Goal: Task Accomplishment & Management: Complete application form

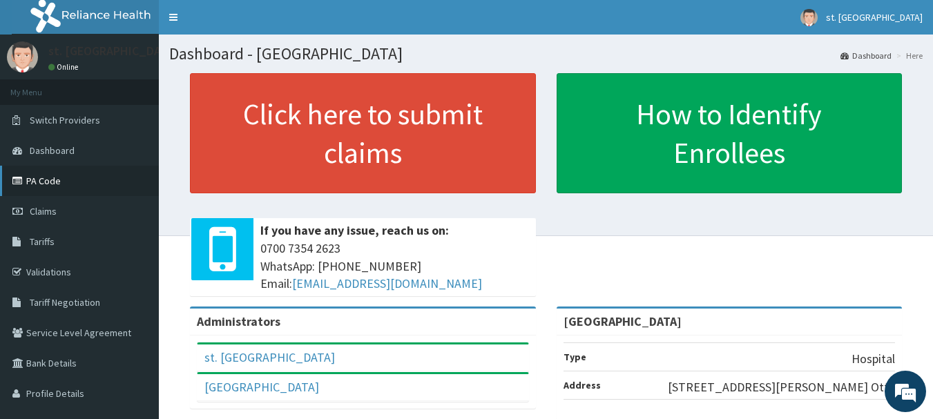
click at [39, 183] on link "PA Code" at bounding box center [79, 181] width 159 height 30
click at [46, 269] on link "Validations" at bounding box center [79, 272] width 159 height 30
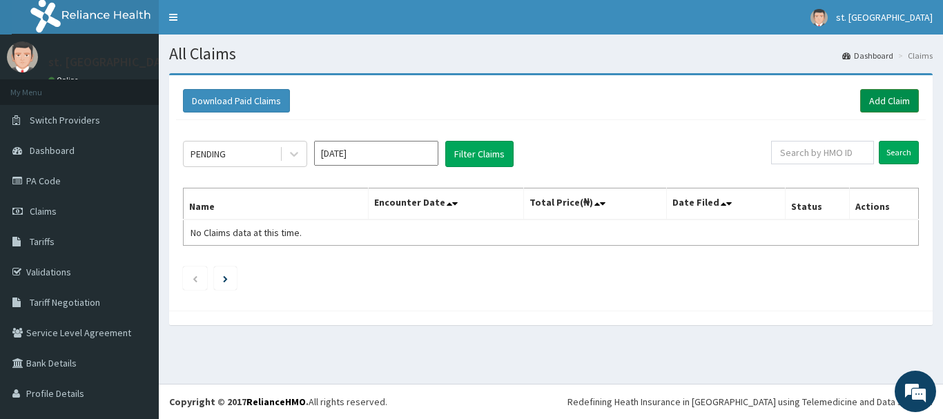
click at [868, 104] on link "Add Claim" at bounding box center [889, 100] width 59 height 23
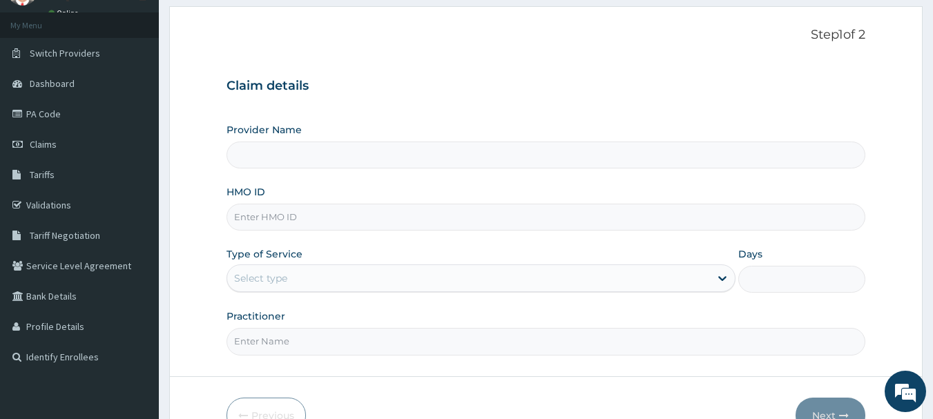
type input "[GEOGRAPHIC_DATA]"
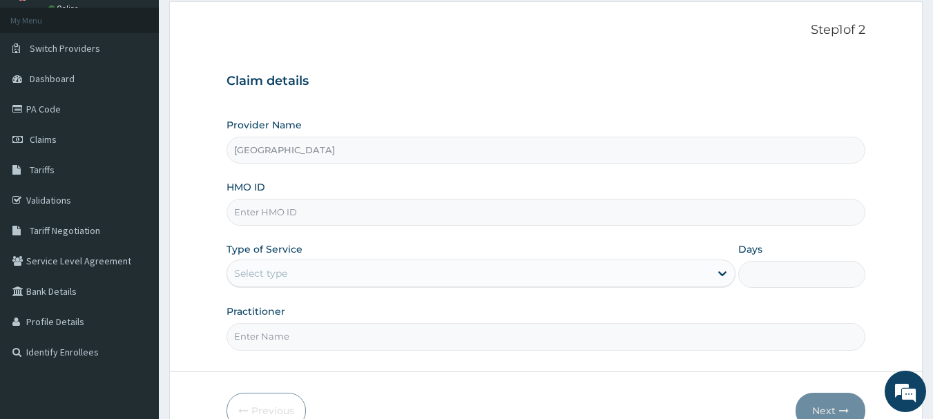
click at [306, 215] on input "HMO ID" at bounding box center [545, 212] width 639 height 27
paste input "Btr/10026/d"
type input "Btr/10026/d"
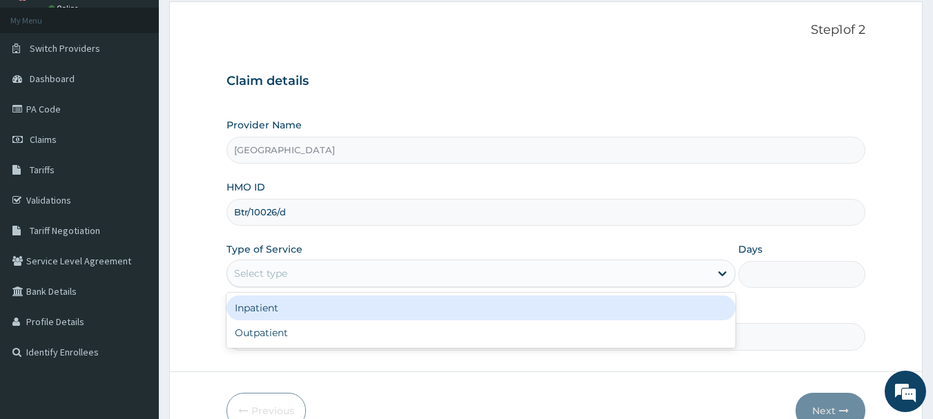
click at [295, 269] on div "Select type" at bounding box center [468, 273] width 483 height 22
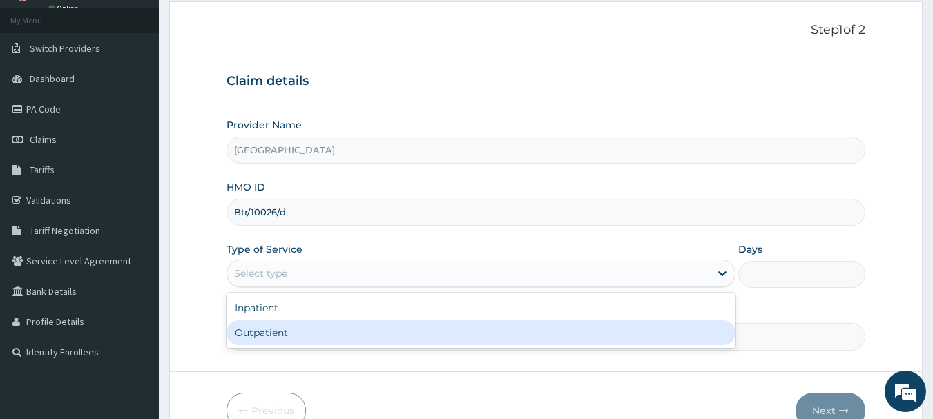
click at [277, 335] on div "Outpatient" at bounding box center [480, 332] width 509 height 25
type input "1"
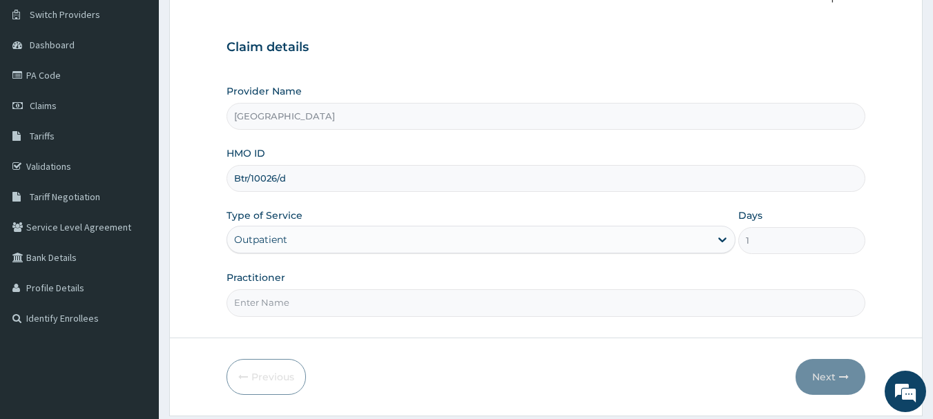
scroll to position [148, 0]
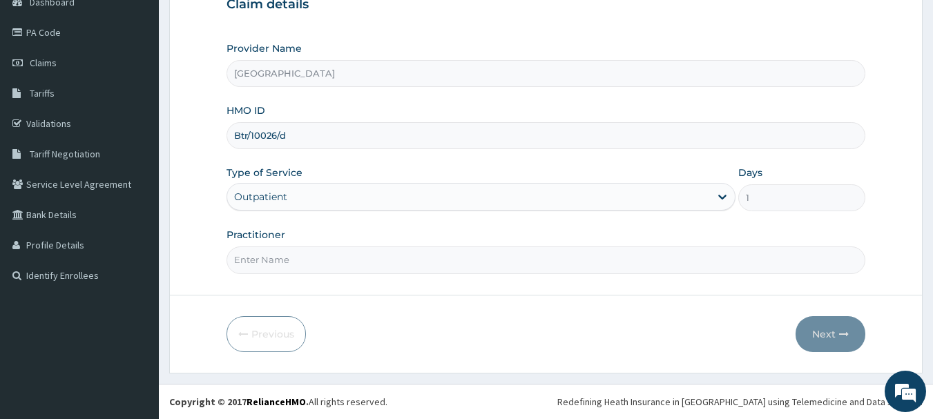
click at [511, 260] on input "Practitioner" at bounding box center [545, 259] width 639 height 27
type input "DR OLUFUNSO"
click at [820, 337] on button "Next" at bounding box center [830, 334] width 70 height 36
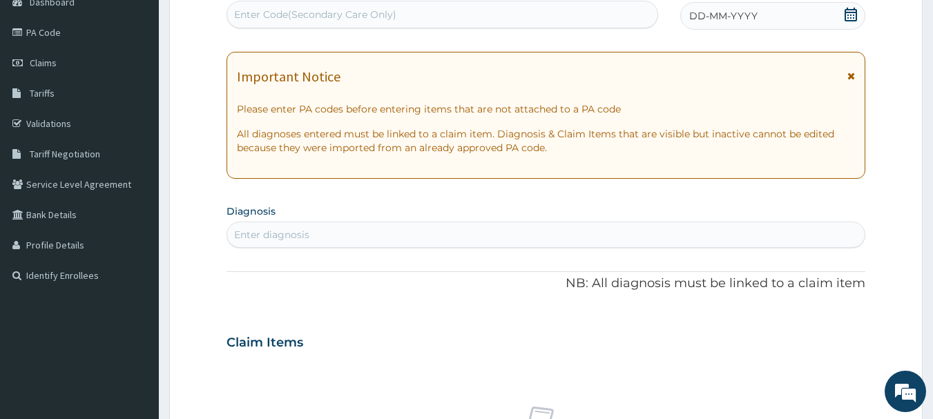
click at [855, 13] on icon at bounding box center [851, 15] width 14 height 14
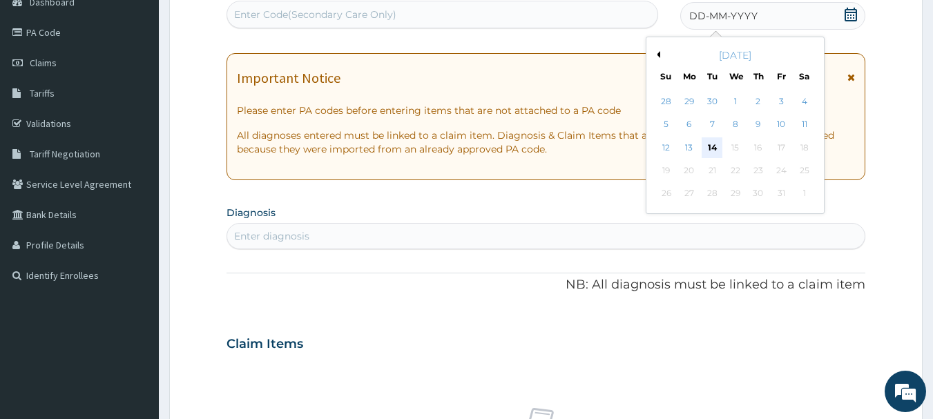
click at [709, 143] on div "14" at bounding box center [712, 147] width 21 height 21
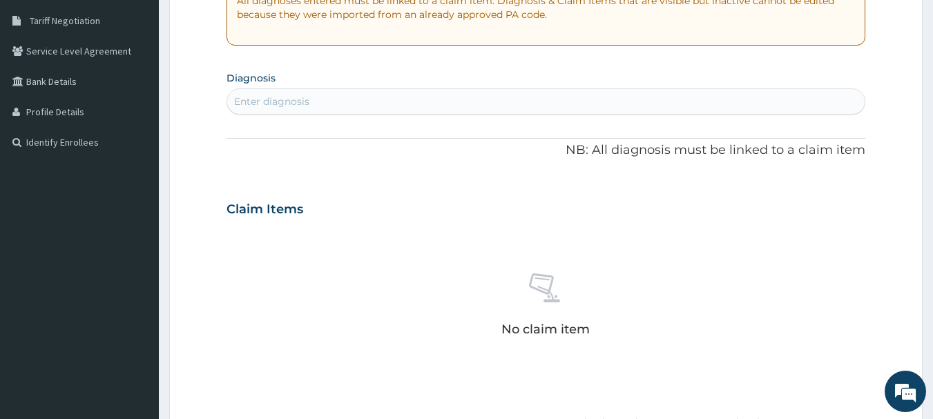
scroll to position [313, 0]
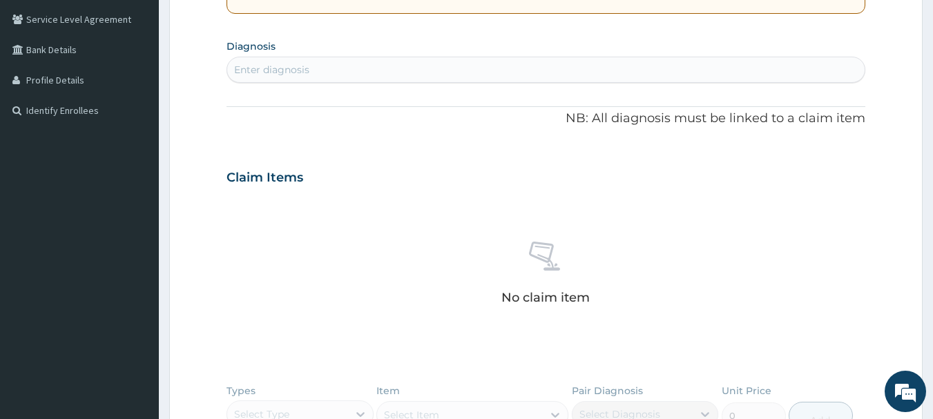
click at [432, 61] on div "Enter diagnosis" at bounding box center [546, 70] width 638 height 22
type input "UPPER RESPIRATORY"
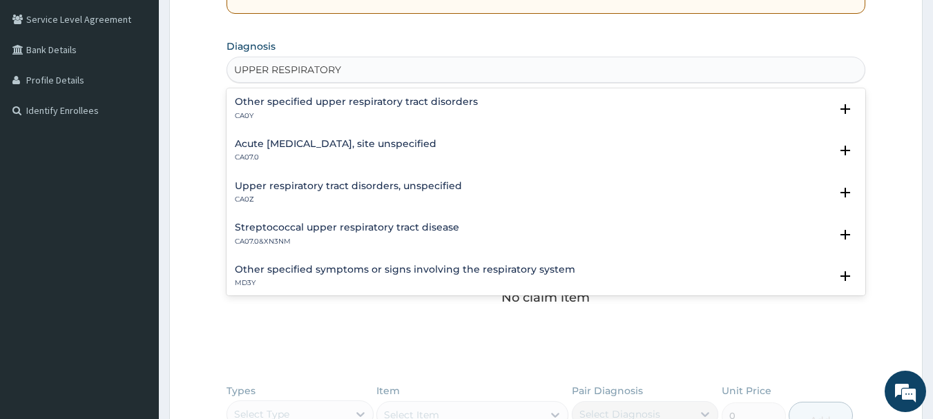
click at [325, 149] on h4 "Acute upper respiratory infection, site unspecified" at bounding box center [336, 144] width 202 height 10
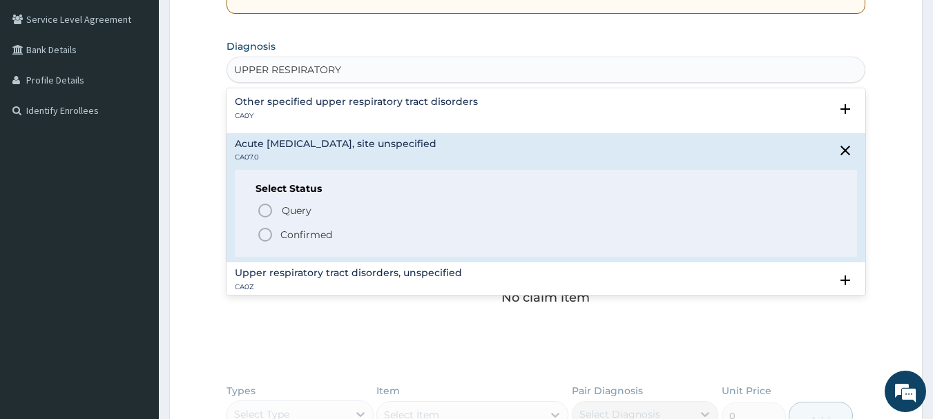
click at [260, 235] on icon "status option filled" at bounding box center [265, 234] width 17 height 17
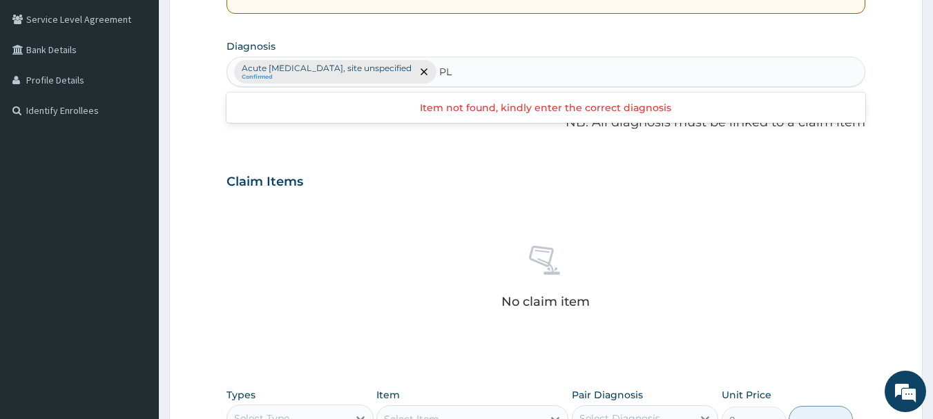
type input "P"
type input "MALARIA"
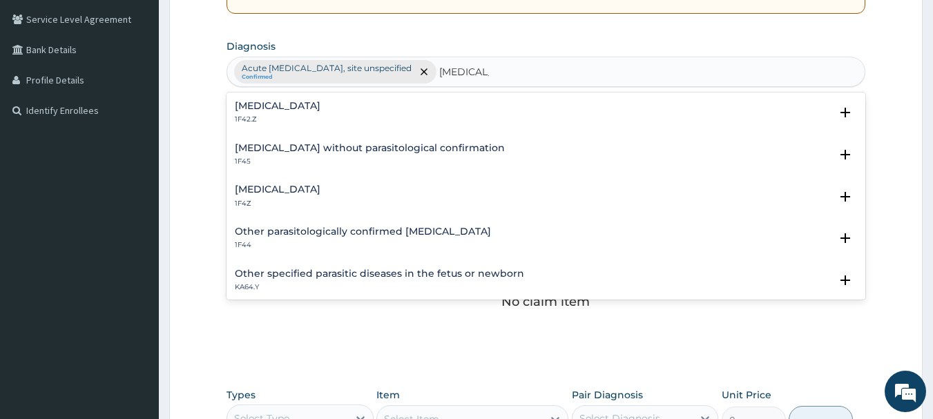
click at [308, 200] on p "1F4Z" at bounding box center [278, 204] width 86 height 10
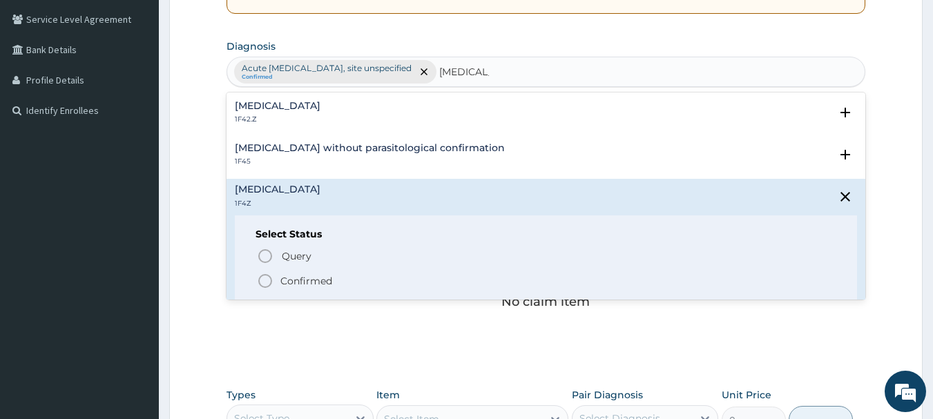
click at [267, 281] on icon "status option filled" at bounding box center [265, 281] width 17 height 17
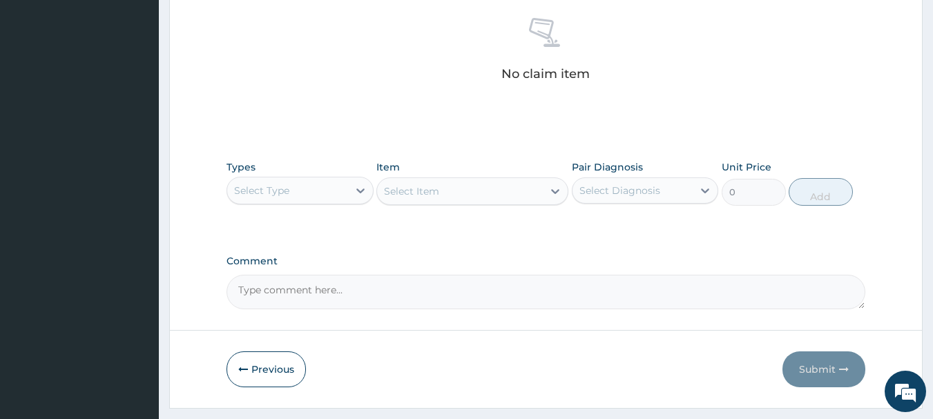
scroll to position [576, 0]
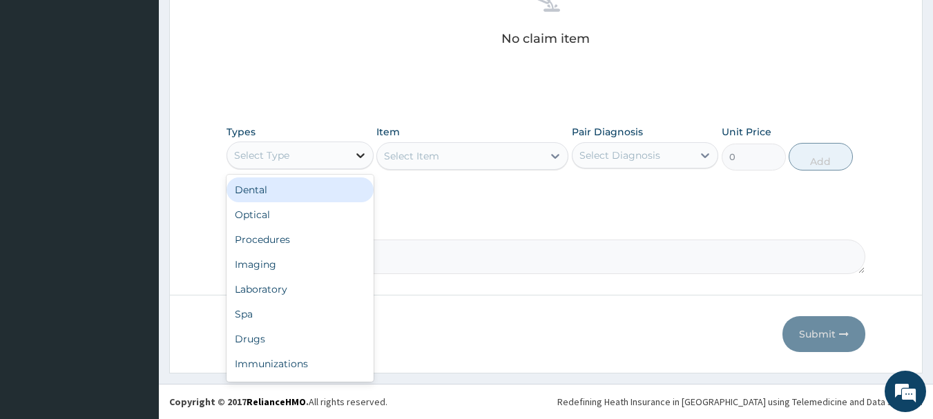
click at [355, 153] on icon at bounding box center [360, 155] width 14 height 14
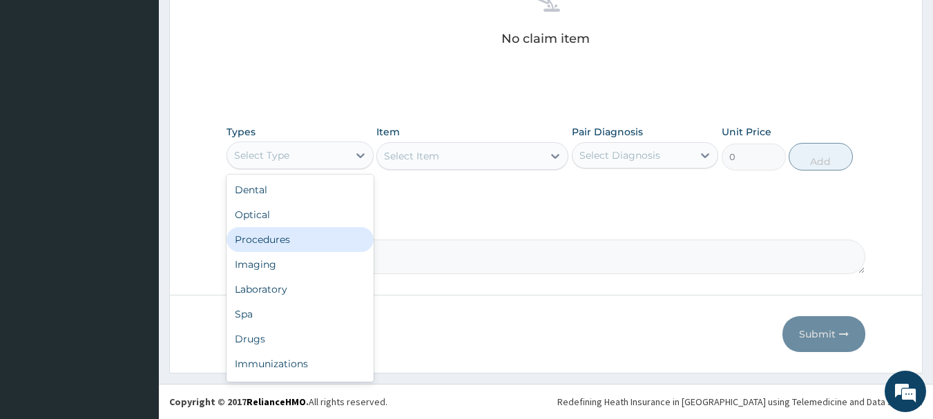
click at [291, 241] on div "Procedures" at bounding box center [299, 239] width 147 height 25
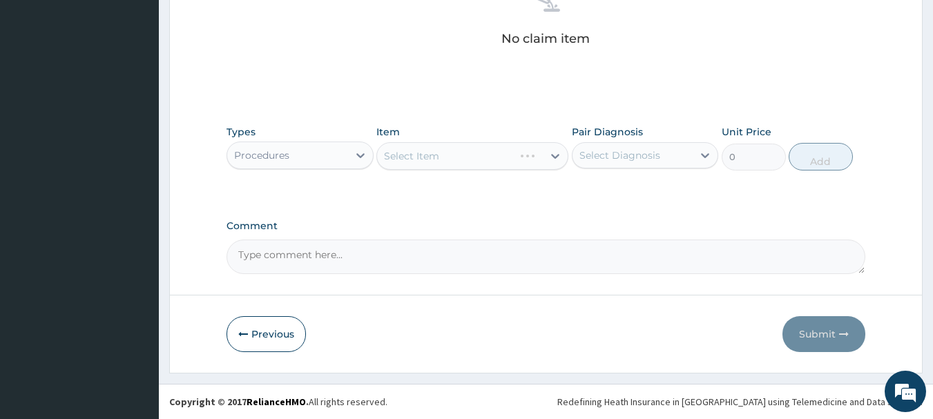
click at [475, 154] on div "Select Item" at bounding box center [472, 156] width 192 height 28
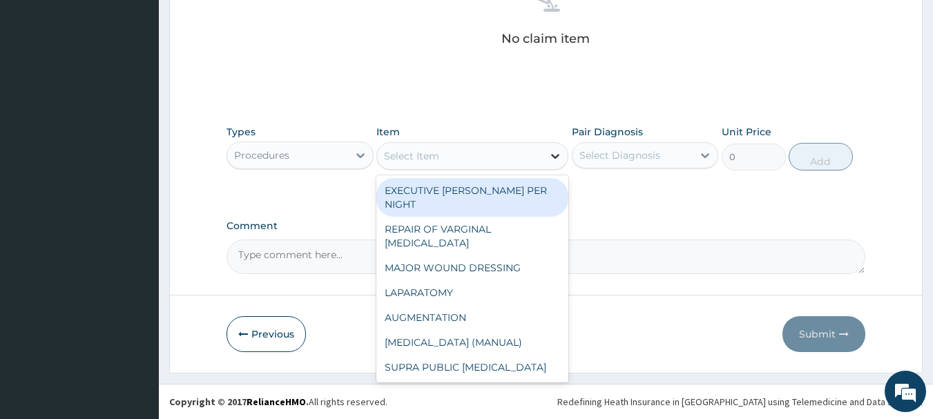
click at [548, 153] on icon at bounding box center [555, 156] width 14 height 14
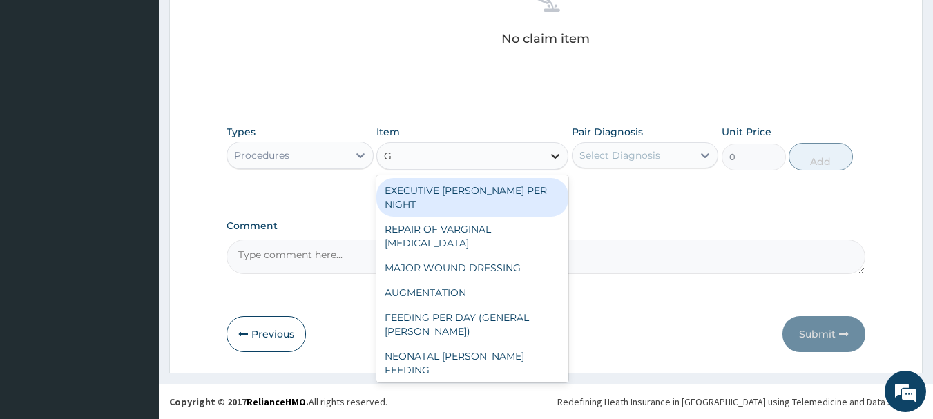
type input "GP"
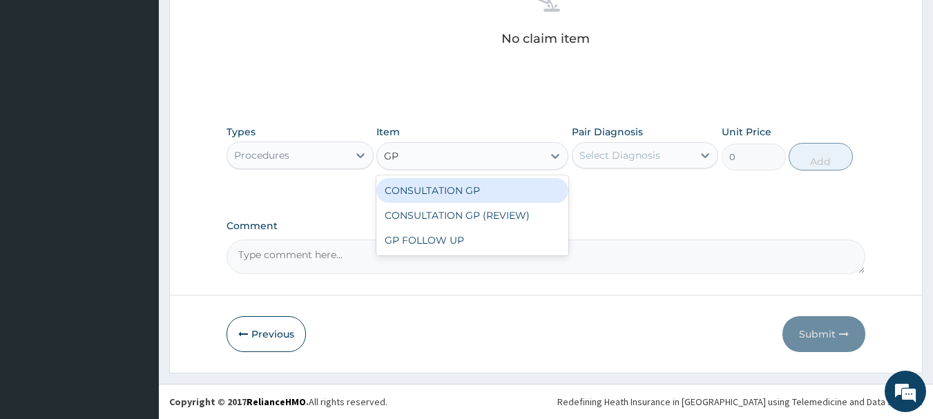
click at [482, 191] on div "CONSULTATION GP" at bounding box center [472, 190] width 192 height 25
type input "2500"
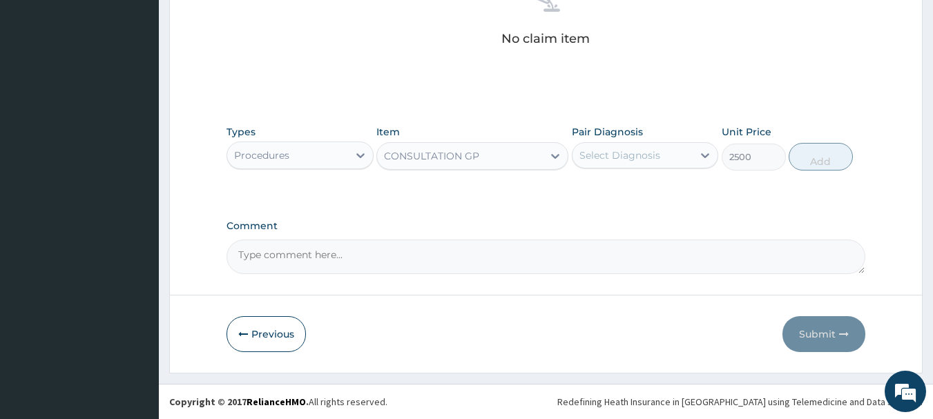
click at [611, 157] on div "Select Diagnosis" at bounding box center [619, 155] width 81 height 14
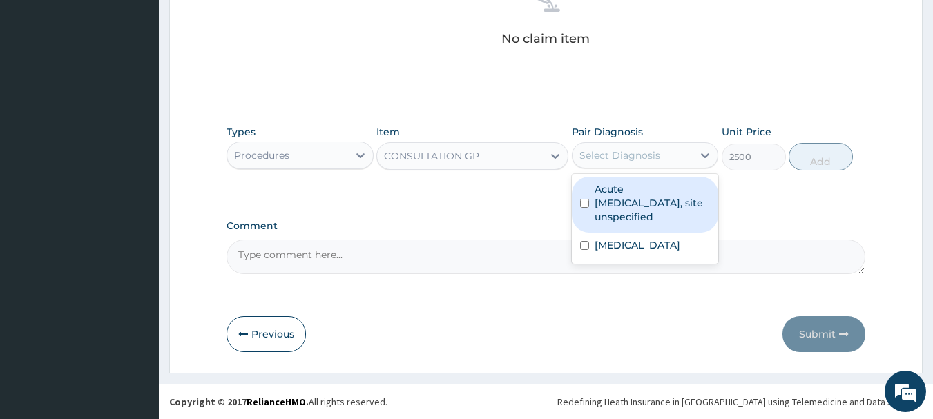
click at [614, 198] on label "Acute upper respiratory infection, site unspecified" at bounding box center [652, 202] width 116 height 41
checkbox input "true"
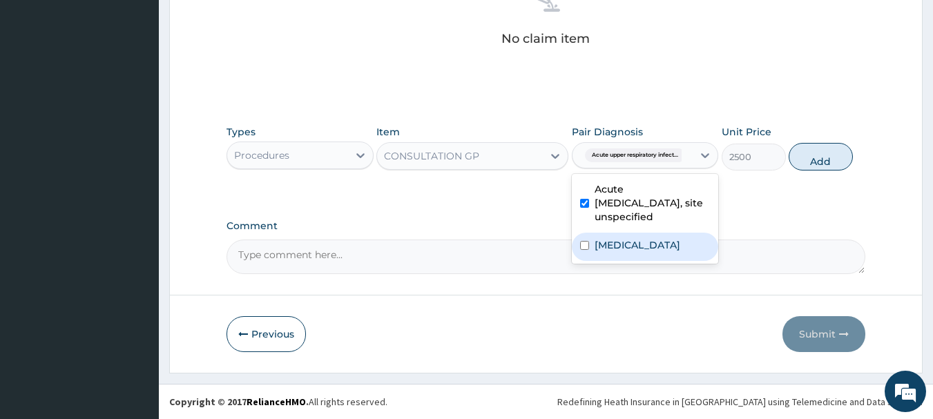
click at [622, 242] on label "Malaria, unspecified" at bounding box center [637, 245] width 86 height 14
checkbox input "true"
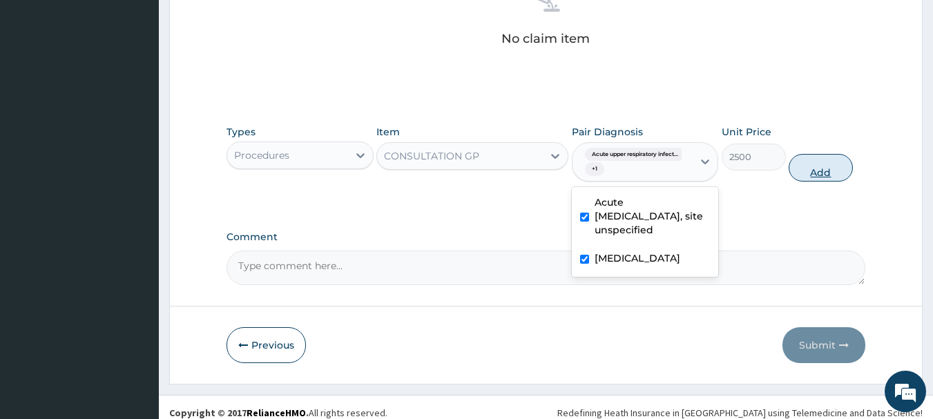
click at [822, 166] on button "Add" at bounding box center [820, 168] width 64 height 28
type input "0"
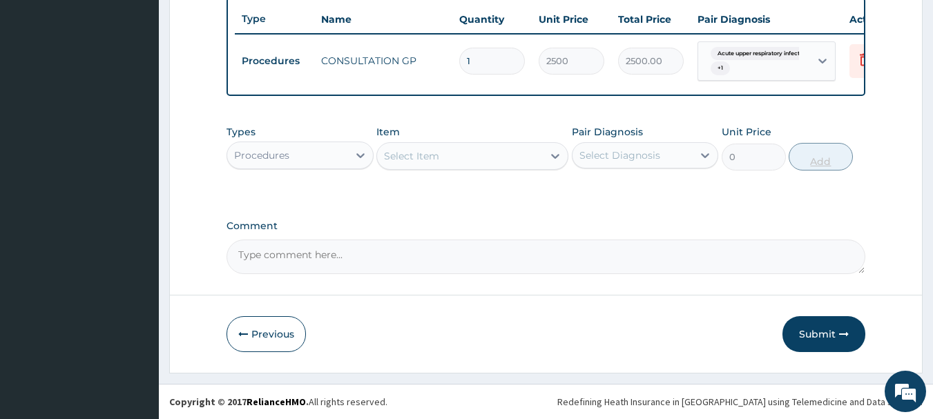
scroll to position [527, 0]
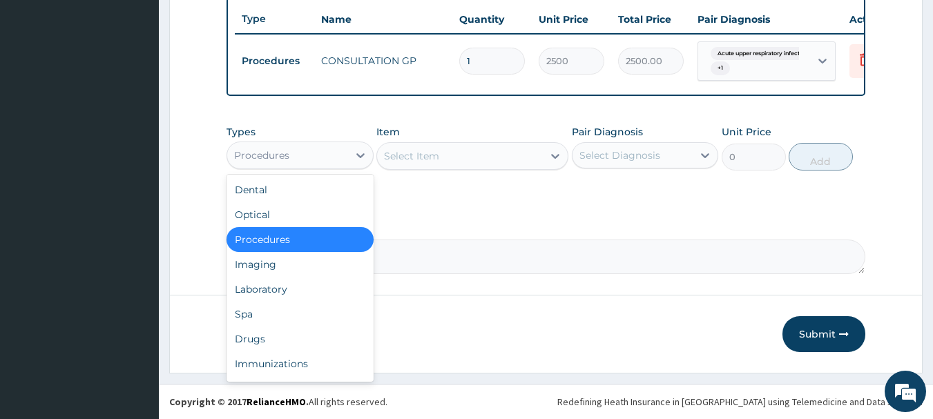
click at [324, 150] on div "Procedures" at bounding box center [287, 155] width 121 height 22
click at [274, 291] on div "Laboratory" at bounding box center [299, 289] width 147 height 25
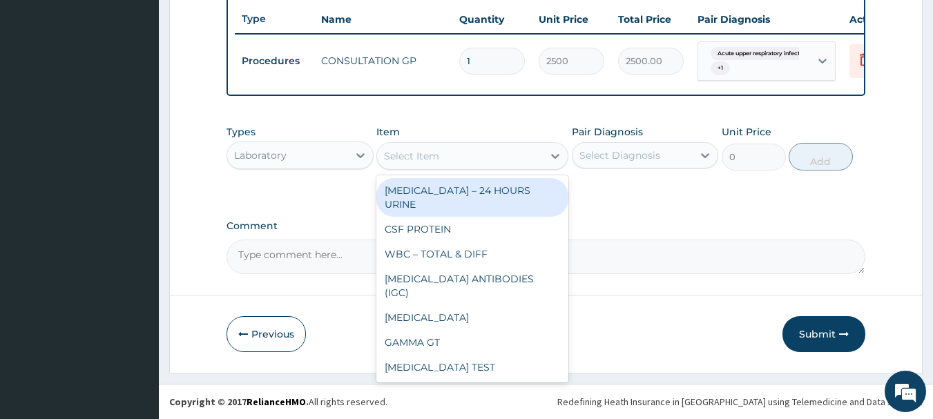
click at [487, 157] on div "Select Item" at bounding box center [460, 156] width 166 height 22
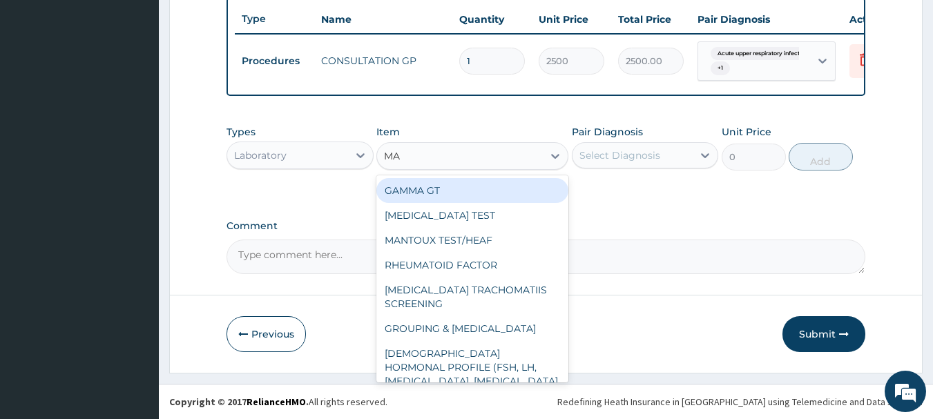
type input "MAL"
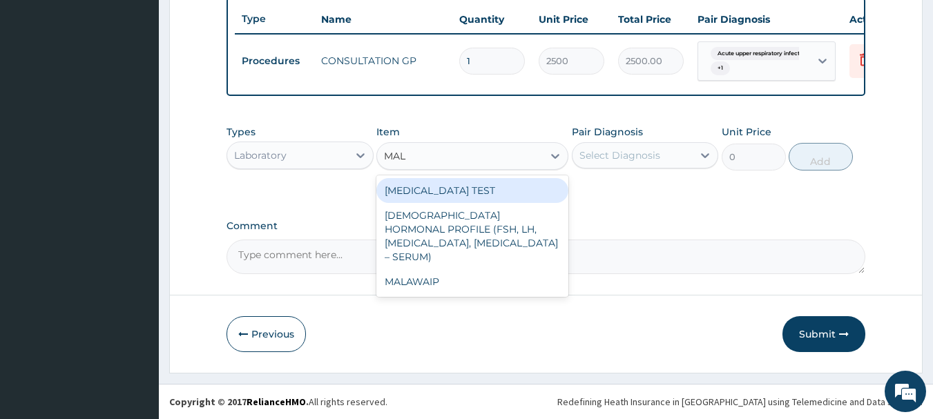
click at [483, 184] on div "MALARIA TEST" at bounding box center [472, 190] width 192 height 25
type input "700"
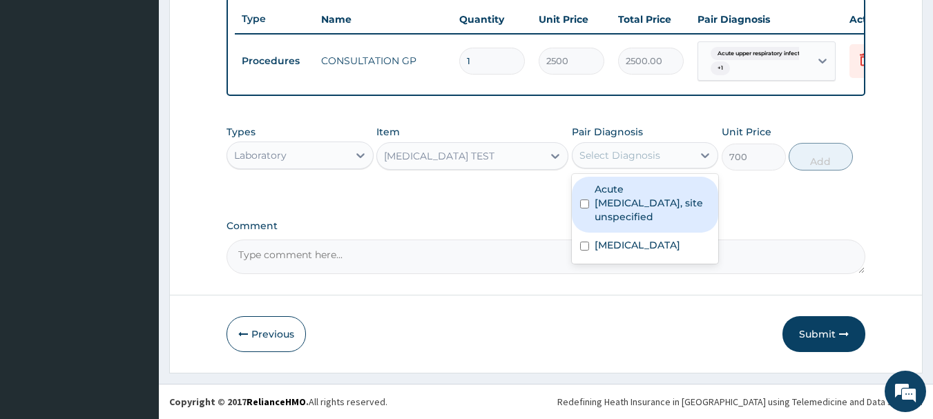
click at [634, 157] on div "Select Diagnosis" at bounding box center [619, 155] width 81 height 14
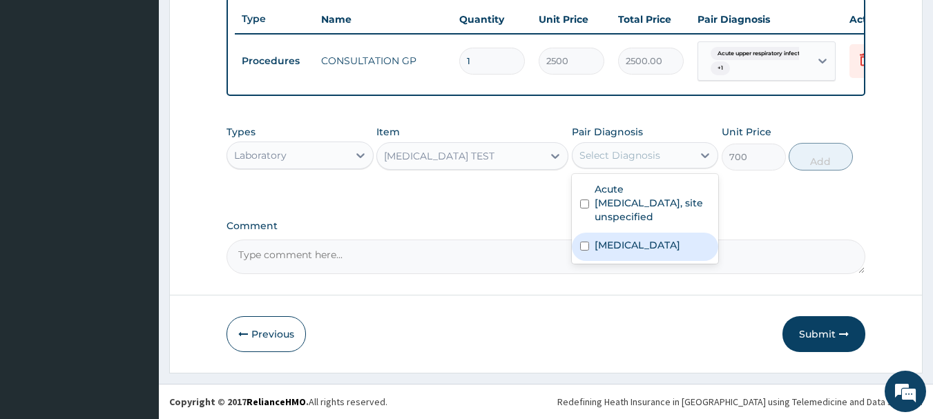
click at [636, 247] on label "Malaria, unspecified" at bounding box center [637, 245] width 86 height 14
checkbox input "true"
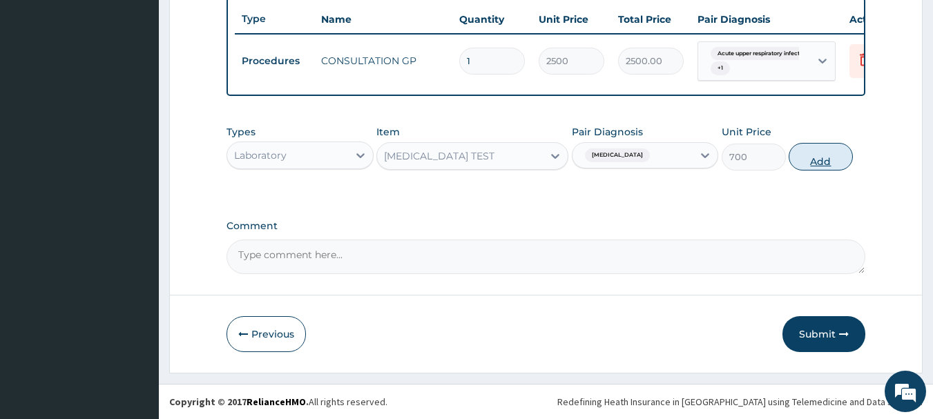
click at [815, 166] on button "Add" at bounding box center [820, 157] width 64 height 28
type input "0"
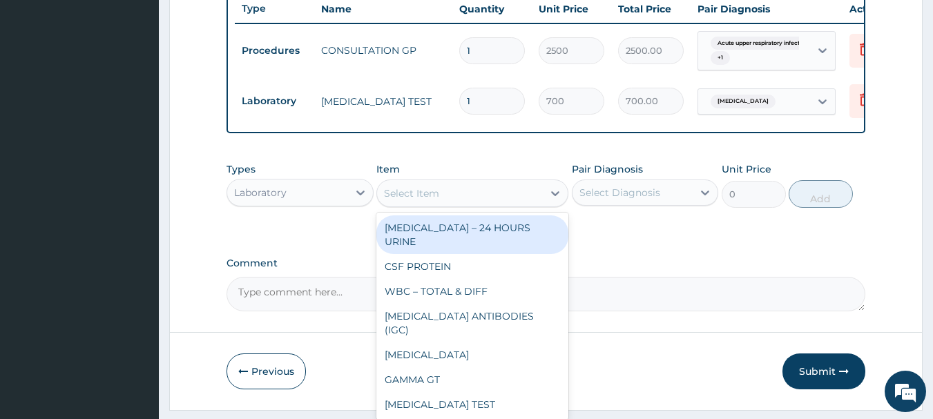
click at [442, 204] on div "Select Item" at bounding box center [460, 193] width 166 height 22
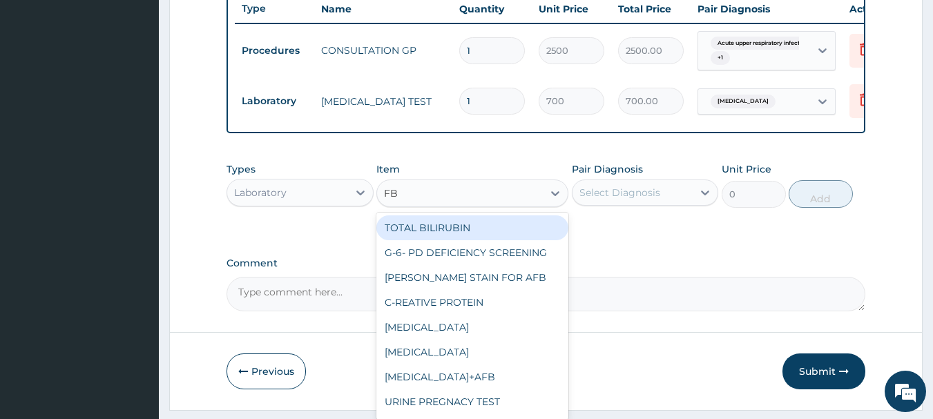
type input "F"
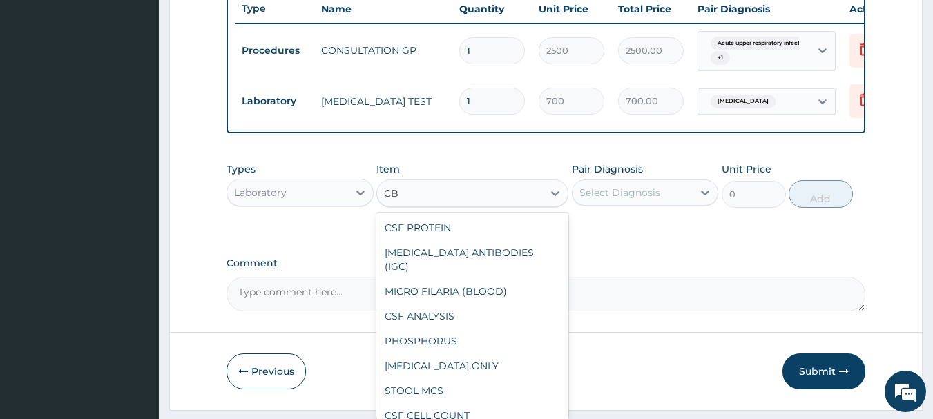
type input "C"
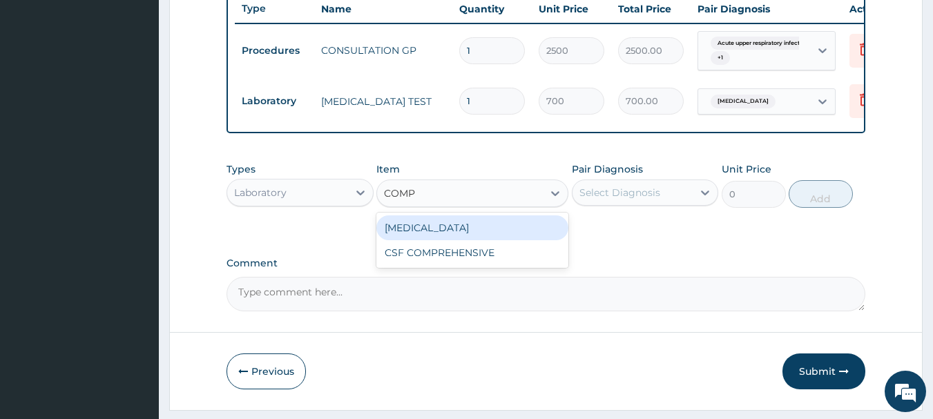
type input "COMPL"
click at [443, 229] on div "COMPLETE BLOOD COUNT" at bounding box center [472, 227] width 192 height 25
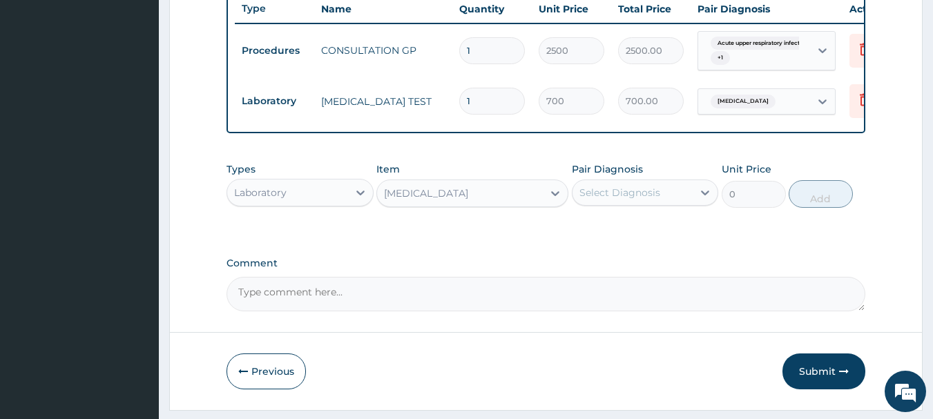
type input "3000"
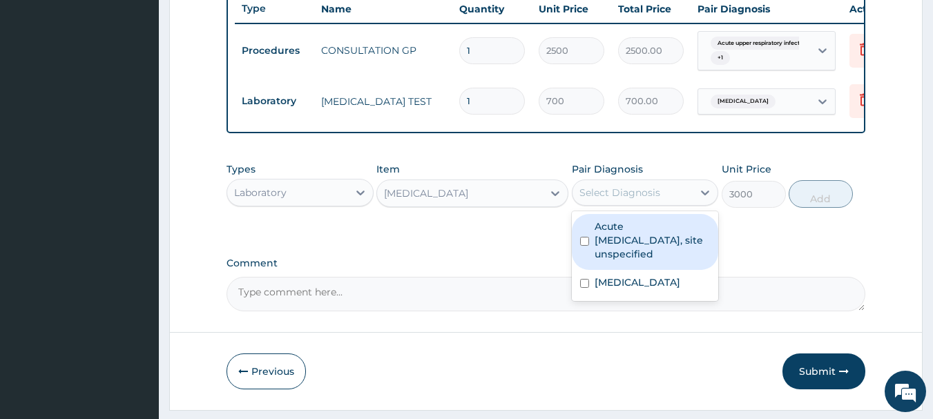
click at [599, 200] on div "Select Diagnosis" at bounding box center [619, 193] width 81 height 14
click at [614, 247] on label "Acute upper respiratory infection, site unspecified" at bounding box center [652, 240] width 116 height 41
checkbox input "true"
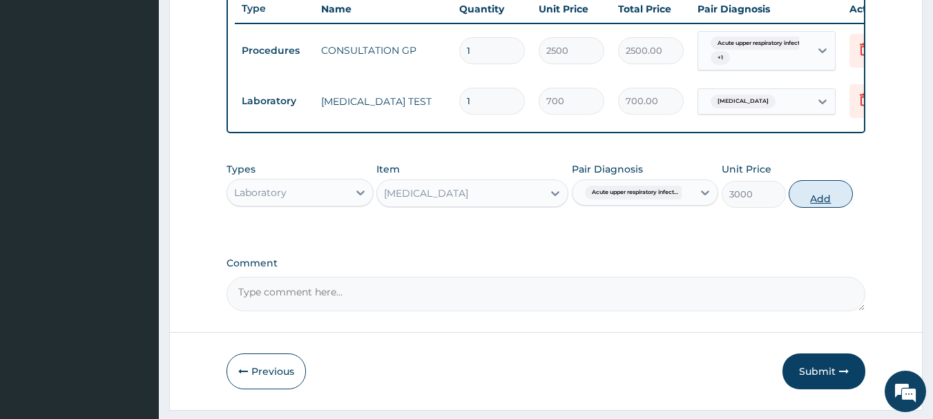
click at [831, 204] on button "Add" at bounding box center [820, 194] width 64 height 28
type input "0"
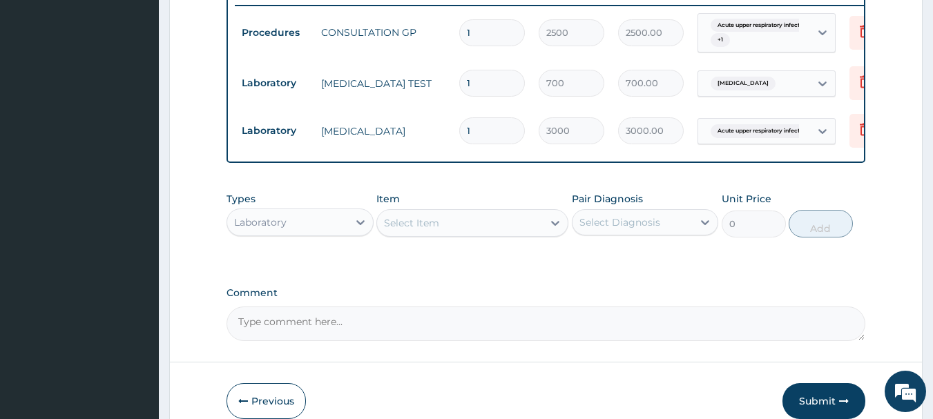
scroll to position [622, 0]
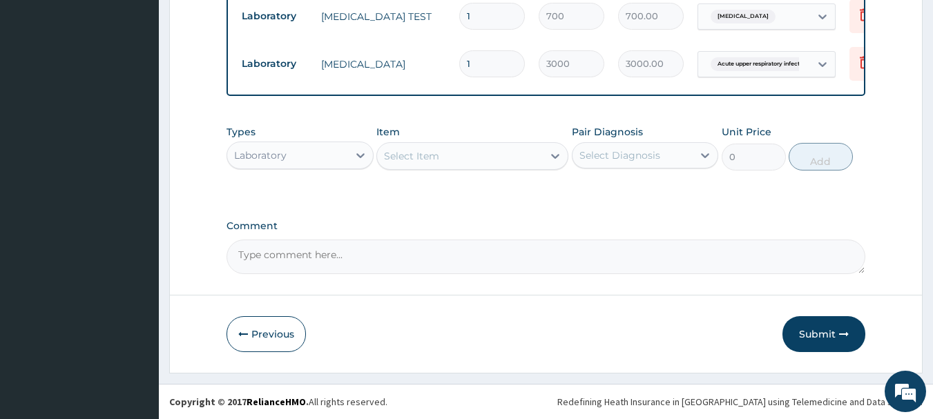
click at [269, 157] on div "Laboratory" at bounding box center [260, 155] width 52 height 14
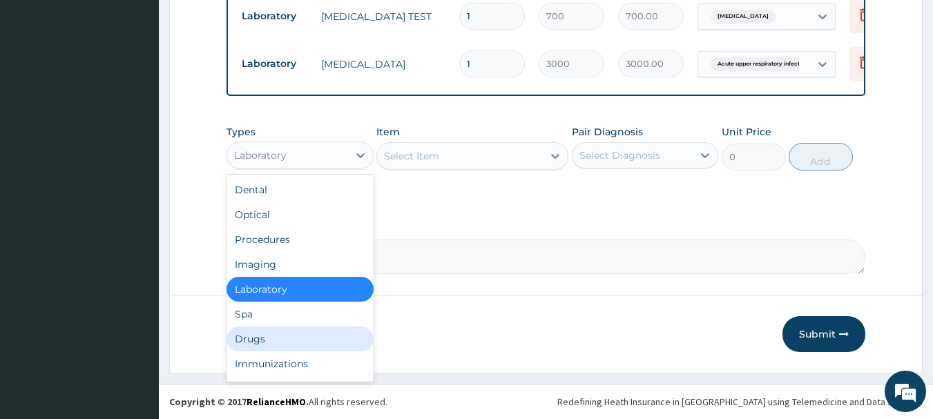
click at [262, 340] on div "Drugs" at bounding box center [299, 339] width 147 height 25
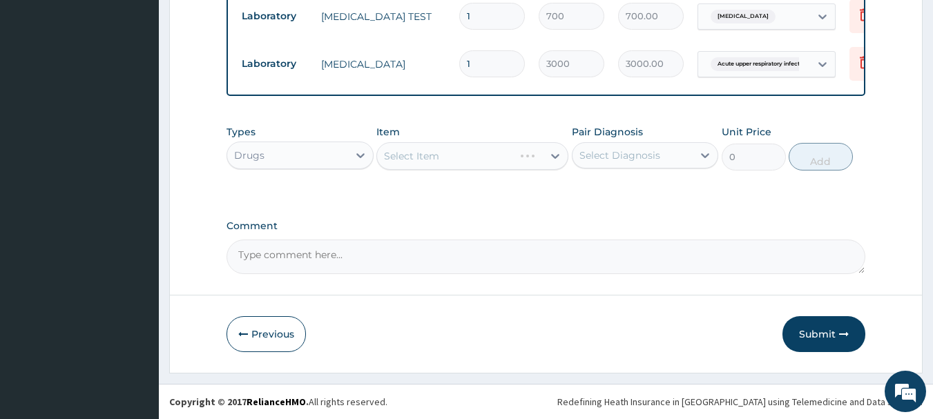
click at [434, 155] on div "Select Item" at bounding box center [472, 156] width 192 height 28
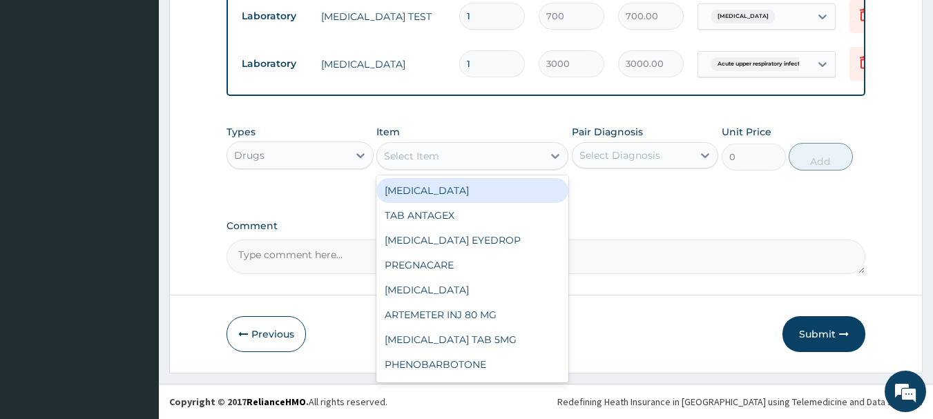
click at [434, 155] on div "Select Item" at bounding box center [411, 156] width 55 height 14
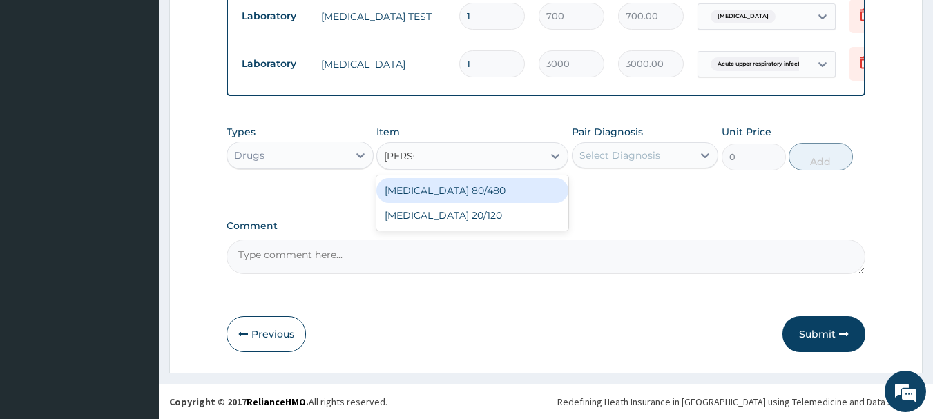
type input "COART"
click at [436, 191] on div "COARTEM 80/480" at bounding box center [472, 190] width 192 height 25
type input "250"
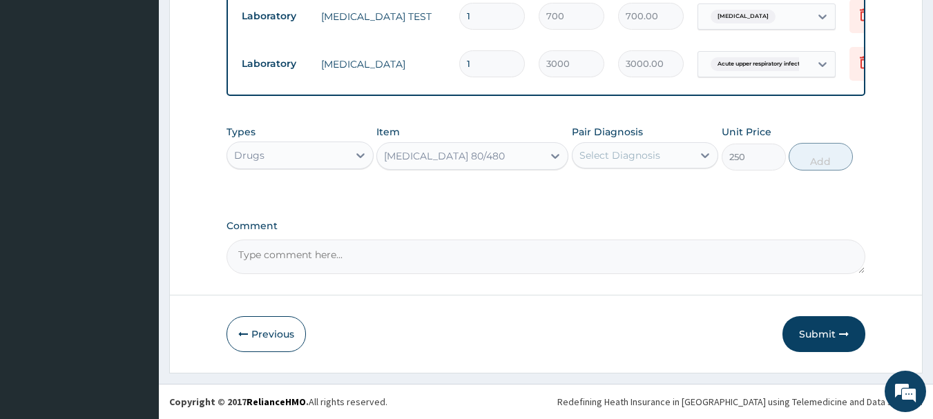
click at [641, 156] on div "Select Diagnosis" at bounding box center [619, 155] width 81 height 14
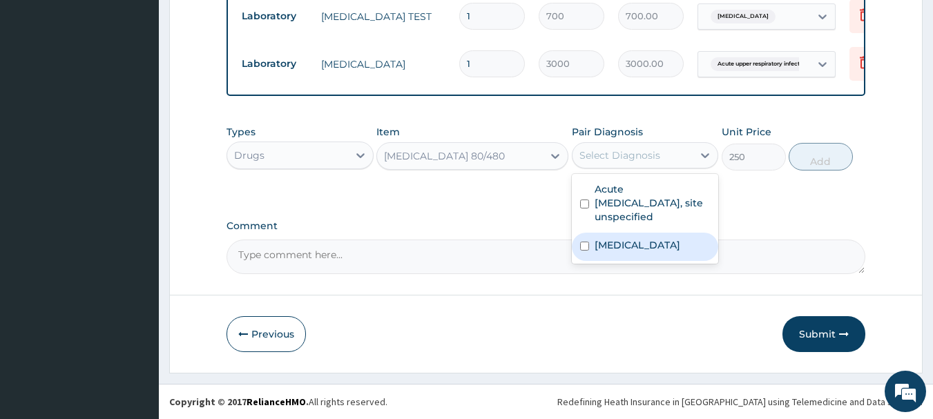
click at [630, 249] on label "Malaria, unspecified" at bounding box center [637, 245] width 86 height 14
checkbox input "true"
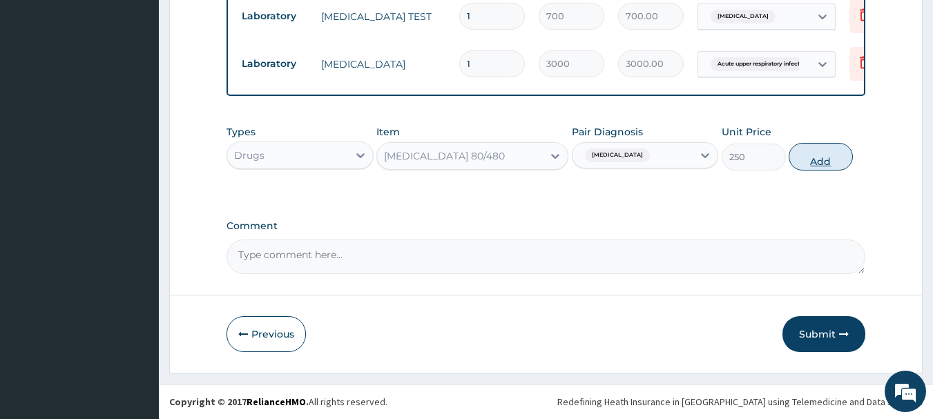
click at [807, 166] on button "Add" at bounding box center [820, 157] width 64 height 28
type input "0"
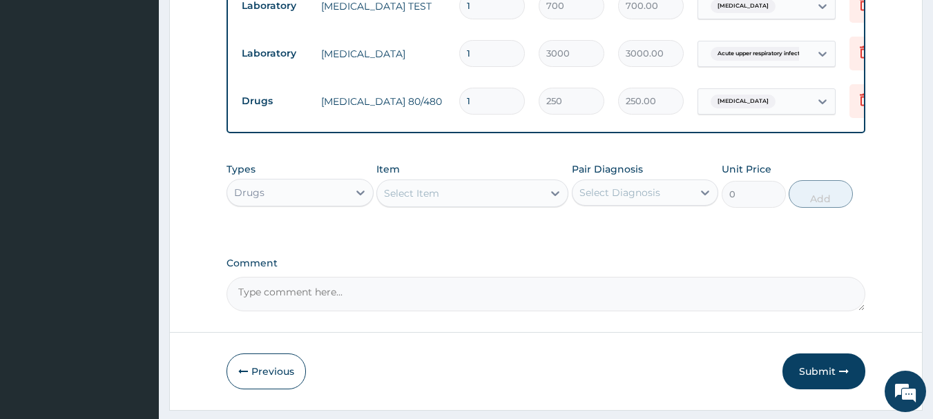
type input "0.00"
type input "3"
type input "750.00"
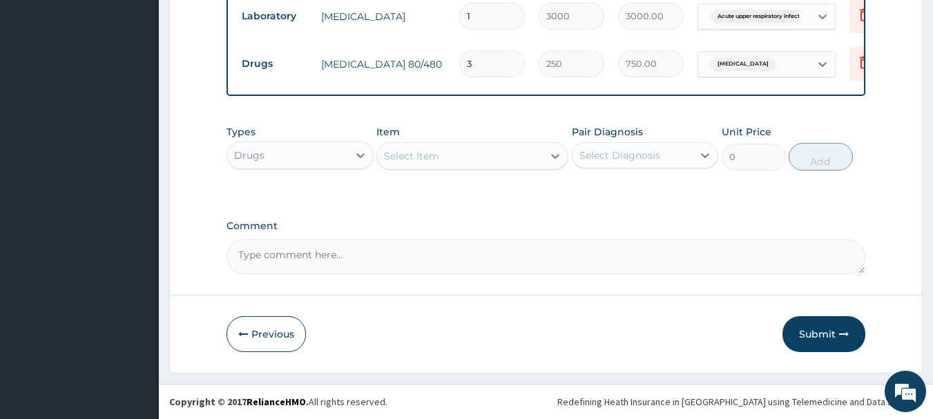
scroll to position [670, 0]
type input "3"
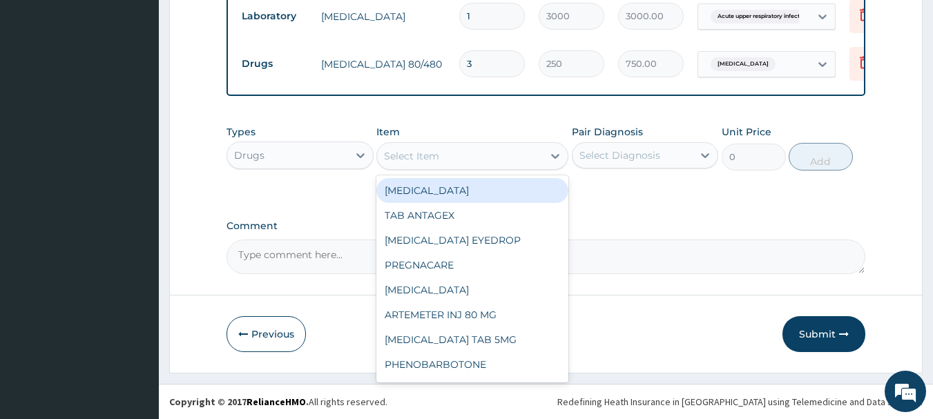
click at [490, 158] on div "Select Item" at bounding box center [460, 156] width 166 height 22
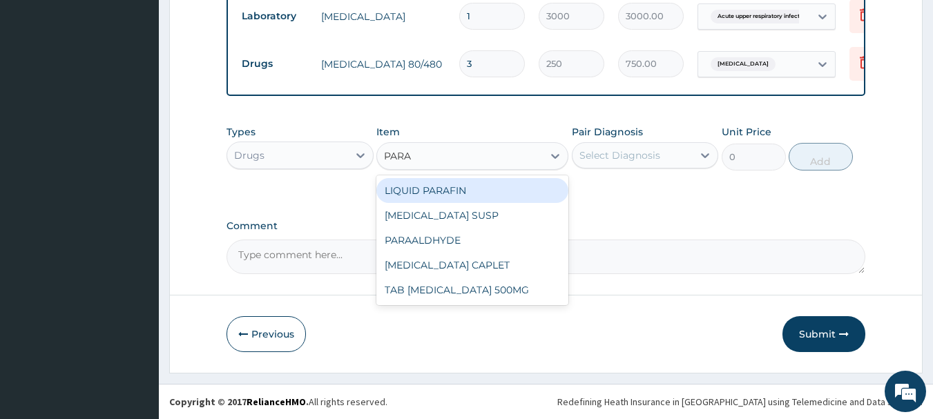
type input "PARAC"
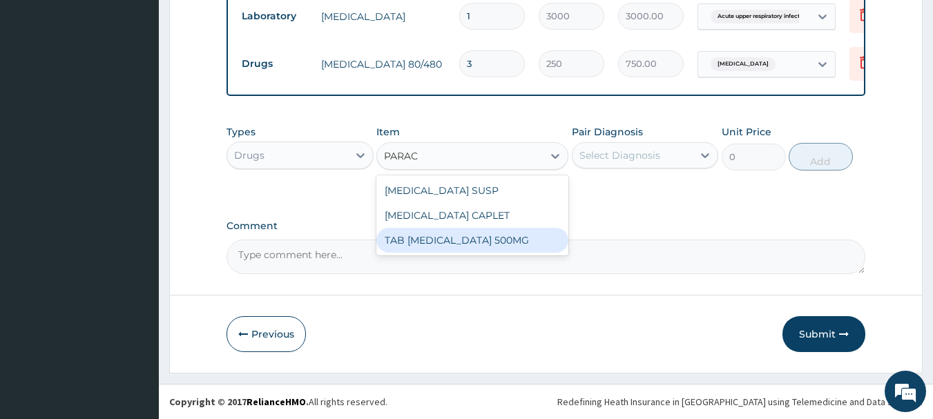
click at [467, 244] on div "TAB PARACETAMOL 500MG" at bounding box center [472, 240] width 192 height 25
type input "30"
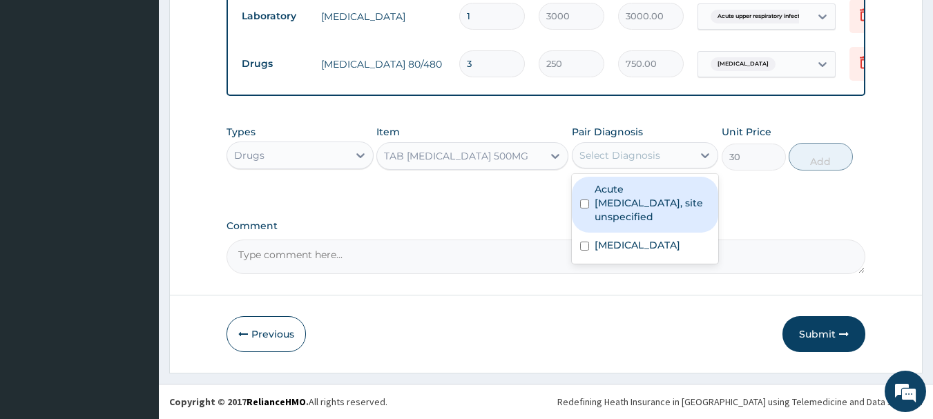
click at [642, 168] on div "Select Diagnosis" at bounding box center [645, 155] width 147 height 26
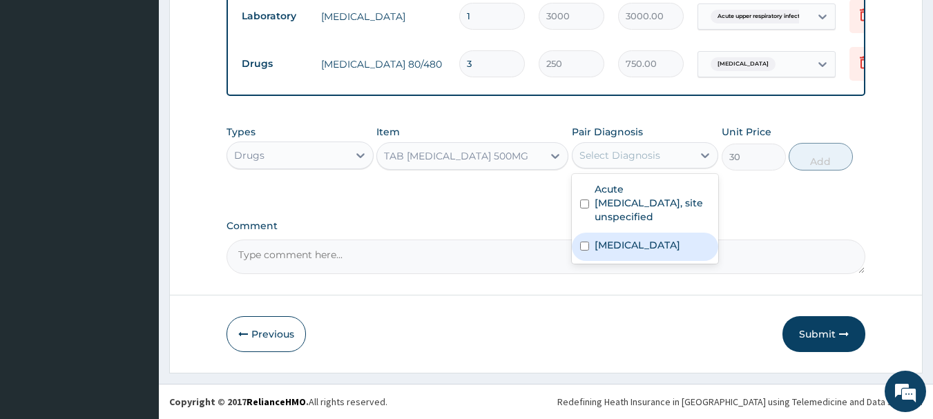
click at [628, 246] on label "Malaria, unspecified" at bounding box center [637, 245] width 86 height 14
checkbox input "true"
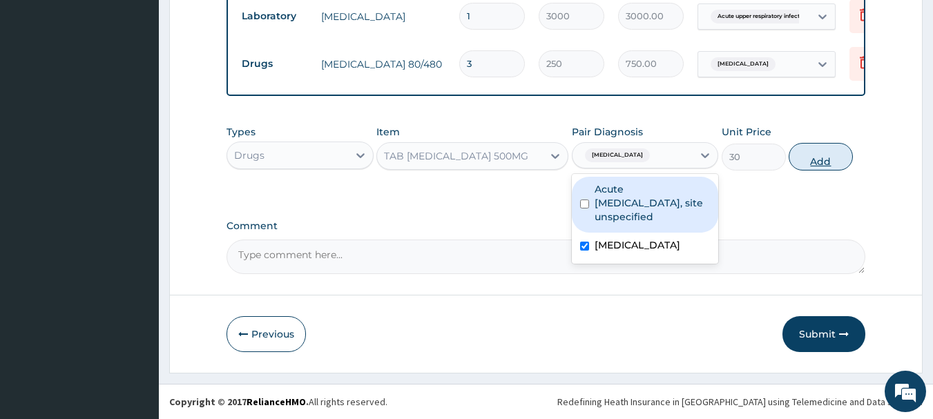
click at [809, 162] on button "Add" at bounding box center [820, 157] width 64 height 28
type input "0"
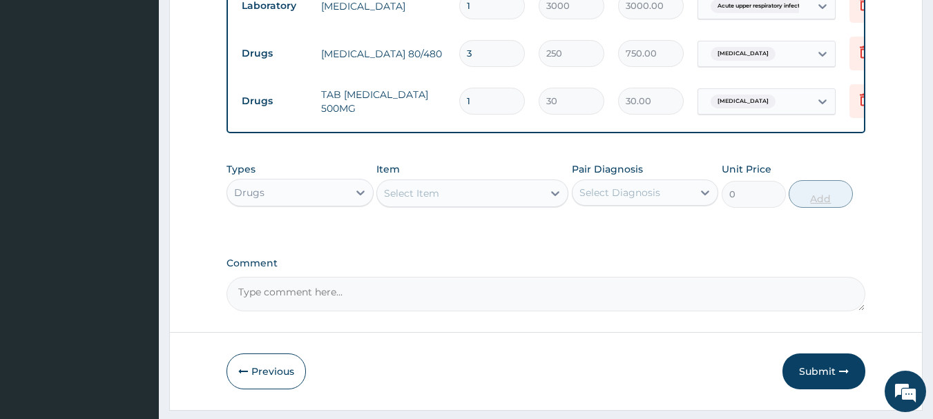
type input "12"
type input "360.00"
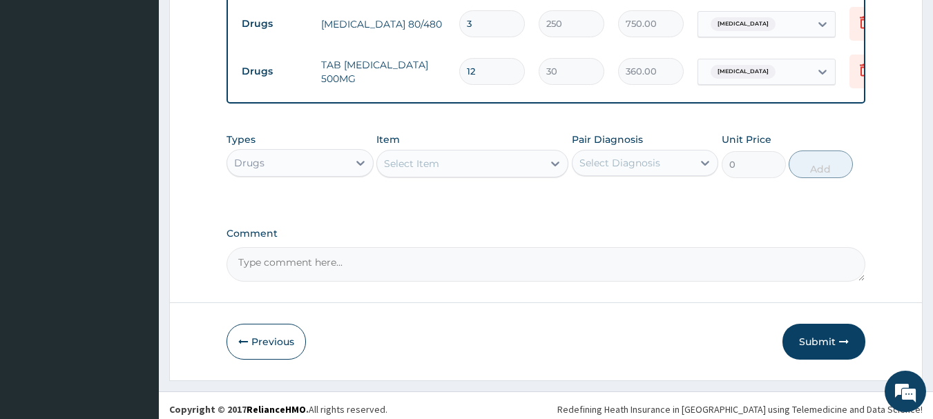
scroll to position [717, 0]
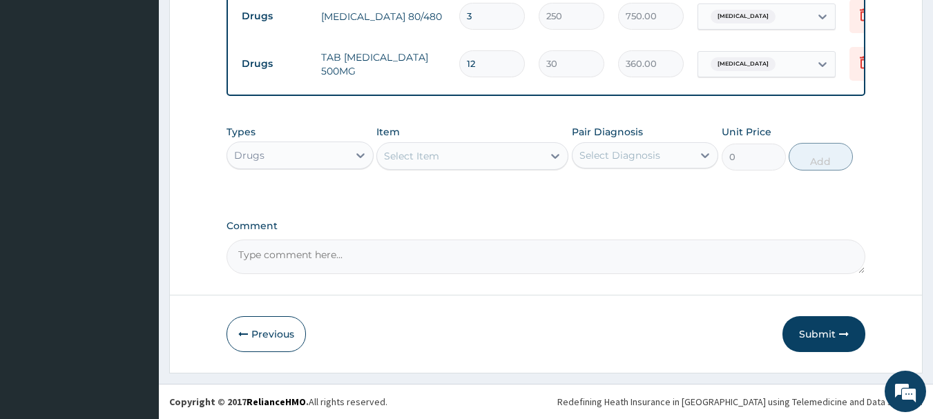
type input "12"
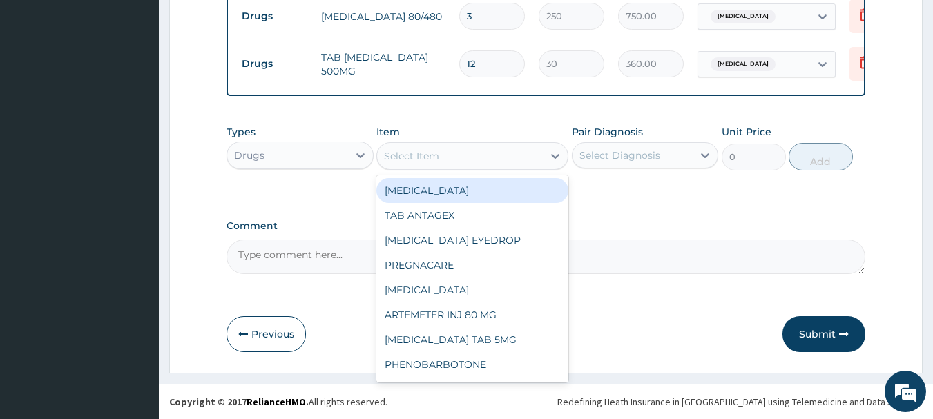
click at [465, 153] on div "Select Item" at bounding box center [460, 156] width 166 height 22
type input "LORA"
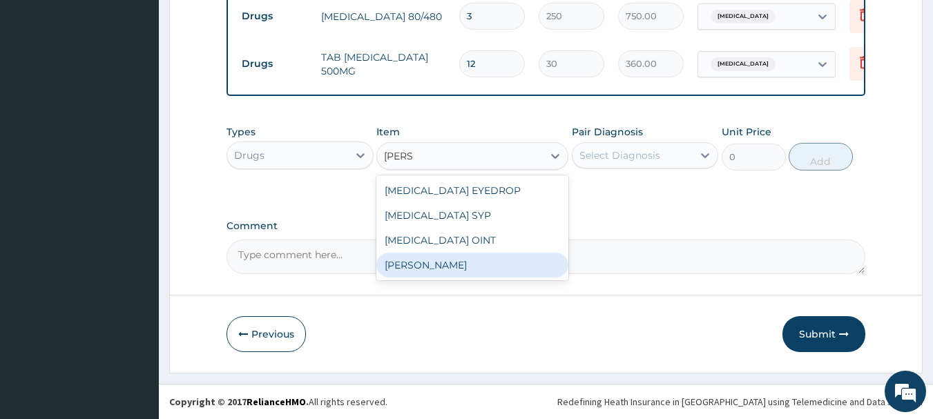
click at [445, 269] on div "TAB LORATIDINE" at bounding box center [472, 265] width 192 height 25
type input "70"
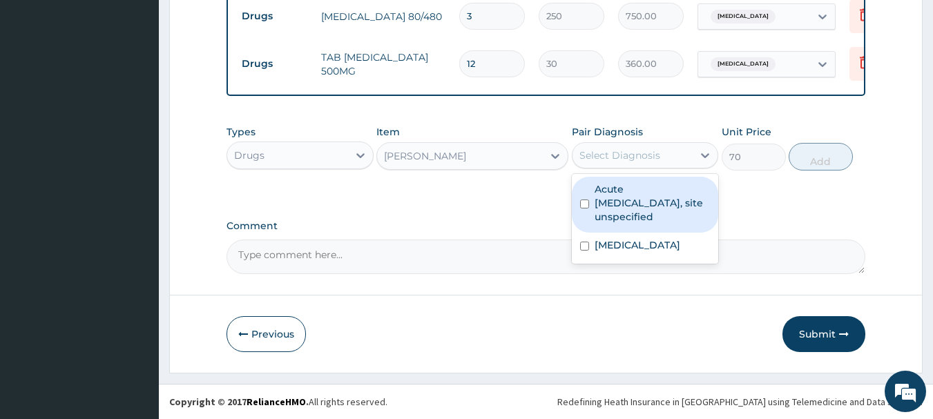
click at [632, 153] on div "Select Diagnosis" at bounding box center [619, 155] width 81 height 14
type input "6"
click at [638, 191] on label "Acute upper respiratory infection, site unspecified" at bounding box center [652, 202] width 116 height 41
checkbox input "true"
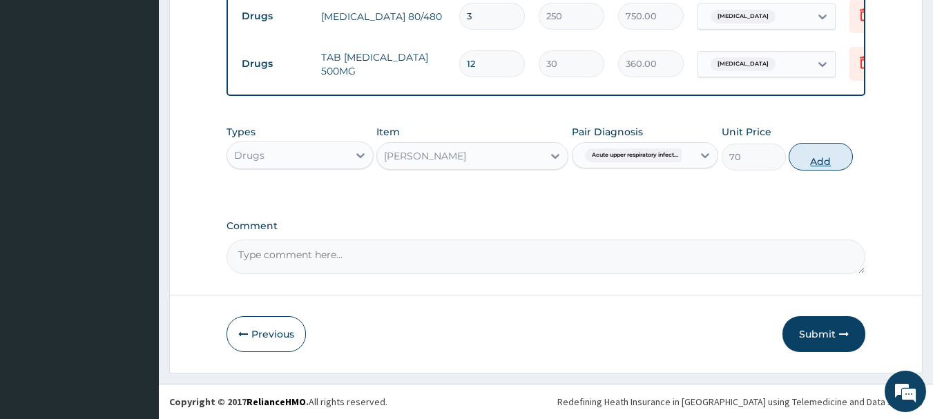
click at [819, 161] on button "Add" at bounding box center [820, 157] width 64 height 28
type input "0"
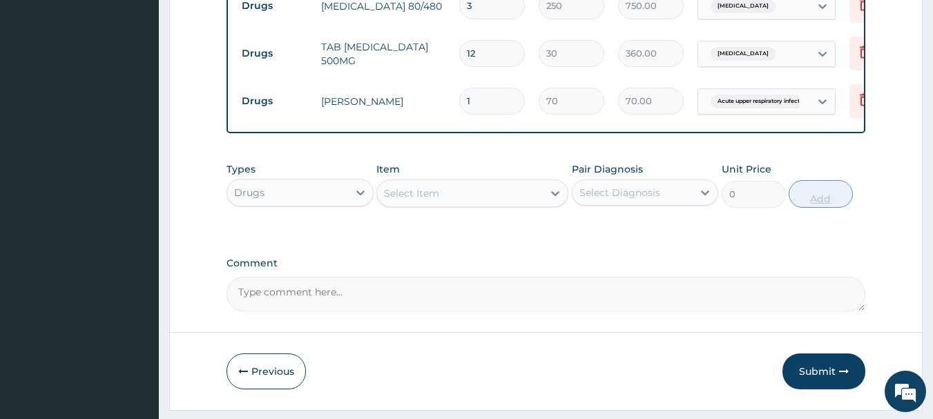
type input "0.00"
type input "6"
type input "420.00"
type input "6"
click at [518, 204] on div "Select Item" at bounding box center [460, 193] width 166 height 22
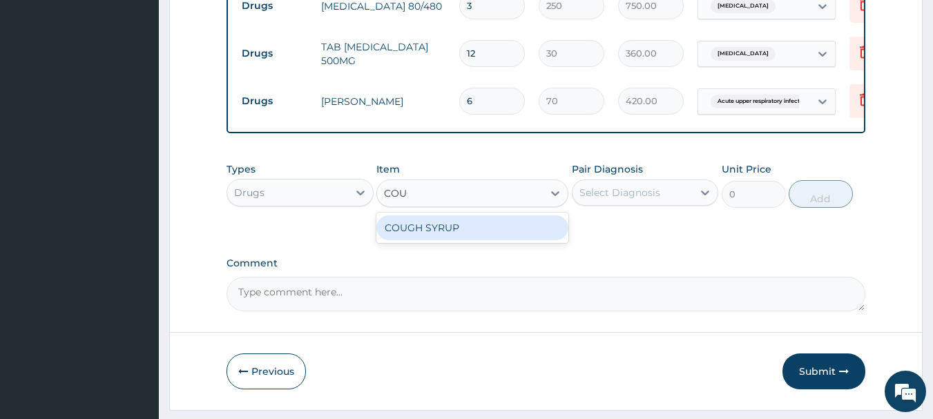
type input "COUGH"
click at [472, 234] on div "COUGH SYRUP" at bounding box center [472, 227] width 192 height 25
type input "500"
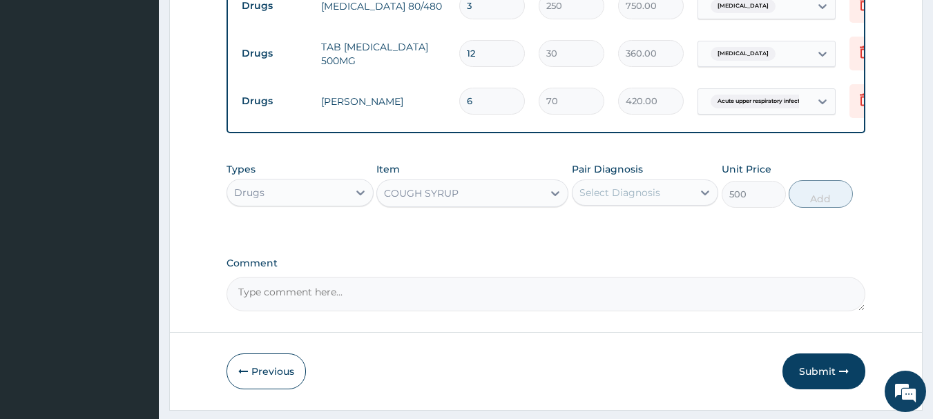
click at [621, 200] on div "Select Diagnosis" at bounding box center [619, 193] width 81 height 14
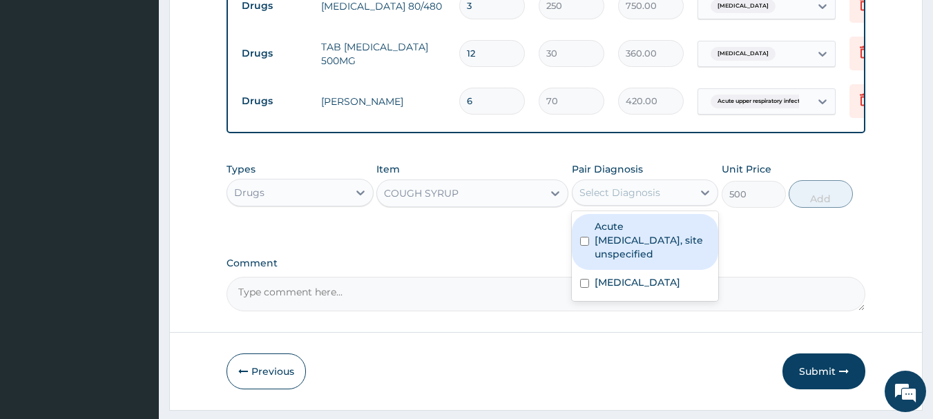
click at [621, 261] on label "Acute upper respiratory infection, site unspecified" at bounding box center [652, 240] width 116 height 41
checkbox input "true"
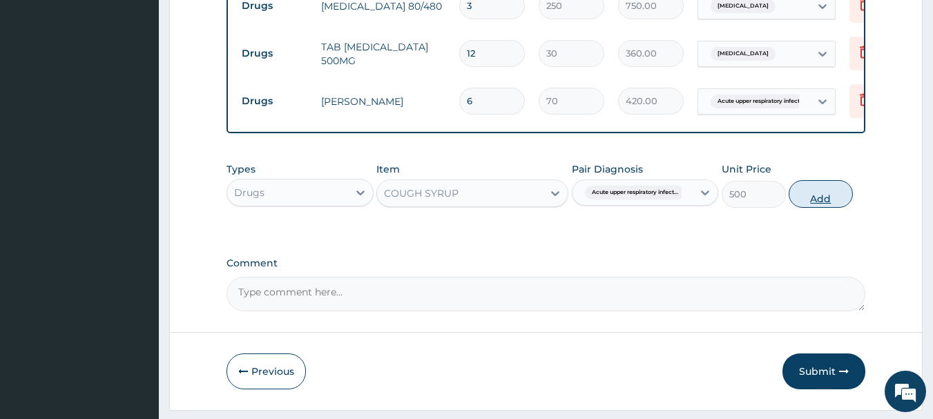
click at [820, 208] on button "Add" at bounding box center [820, 194] width 64 height 28
type input "0"
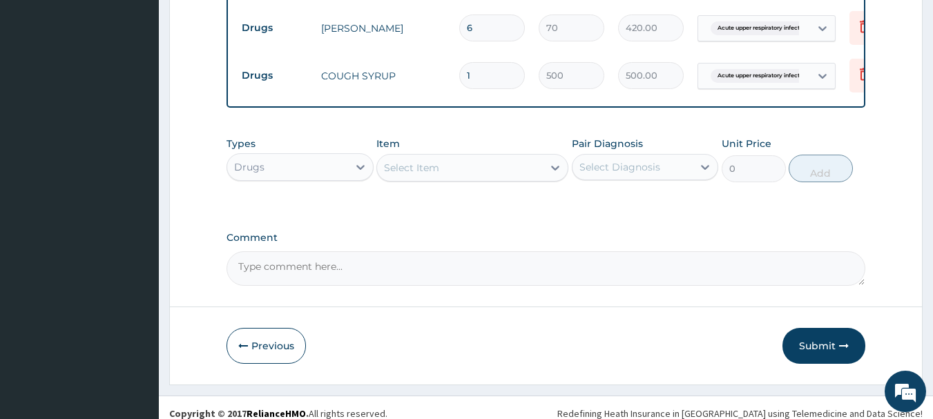
scroll to position [813, 0]
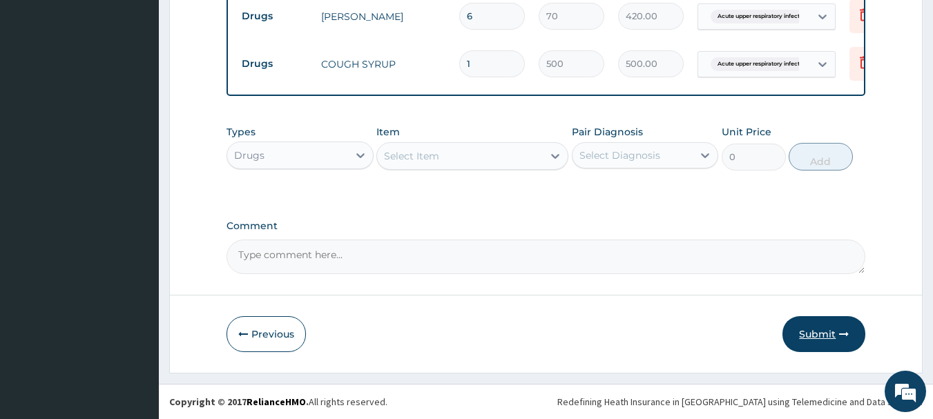
click at [818, 333] on button "Submit" at bounding box center [823, 334] width 83 height 36
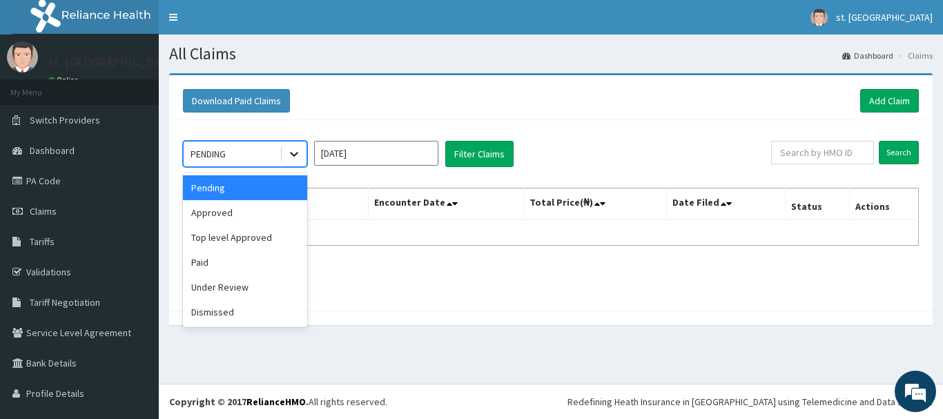
click at [298, 151] on icon at bounding box center [294, 154] width 14 height 14
click at [227, 226] on div "Top level Approved" at bounding box center [245, 237] width 124 height 25
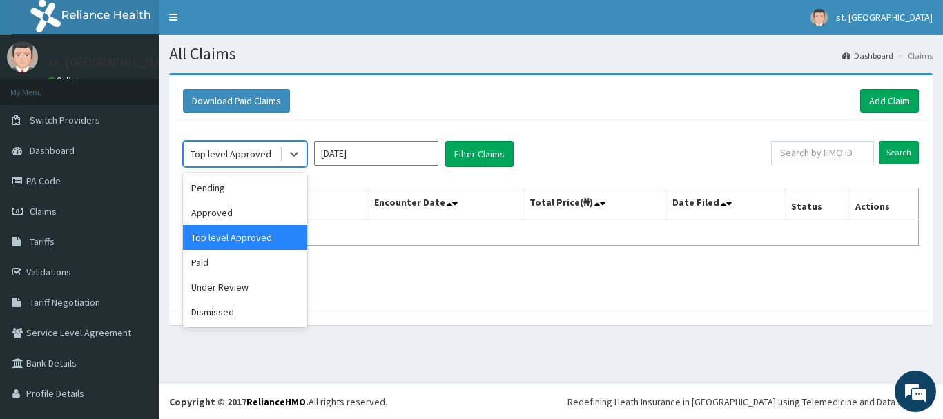
click at [236, 164] on div "Top level Approved" at bounding box center [232, 154] width 96 height 22
click at [223, 213] on div "Approved" at bounding box center [245, 212] width 124 height 25
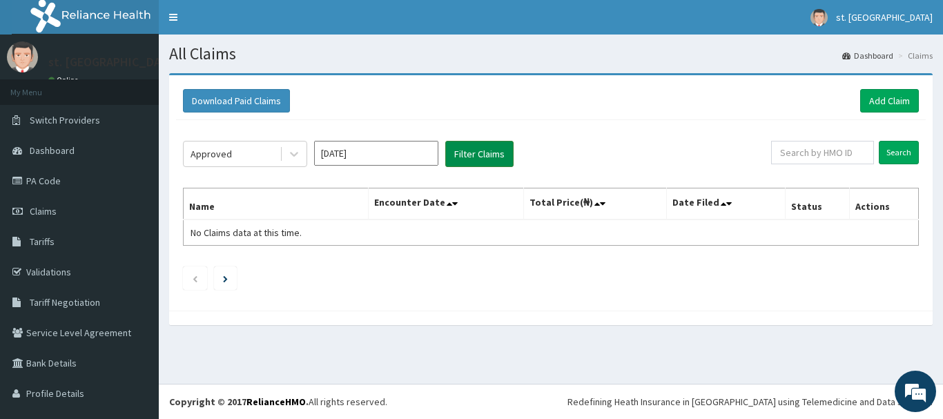
click at [503, 148] on button "Filter Claims" at bounding box center [479, 154] width 68 height 26
